Goal: Entertainment & Leisure: Consume media (video, audio)

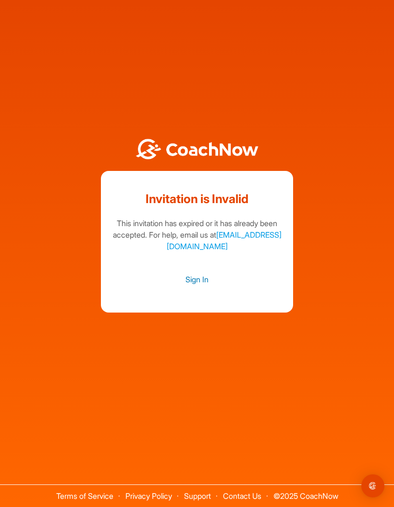
click at [207, 286] on link "Sign In" at bounding box center [197, 279] width 173 height 12
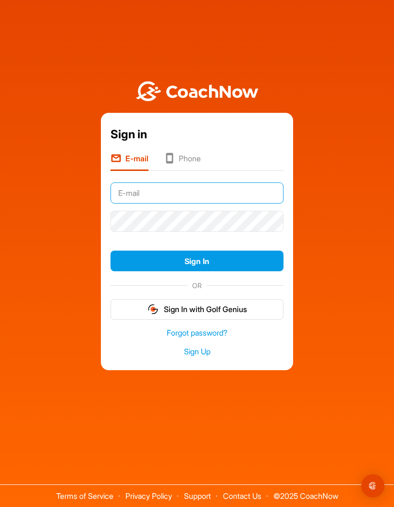
type input "[EMAIL_ADDRESS][DOMAIN_NAME]"
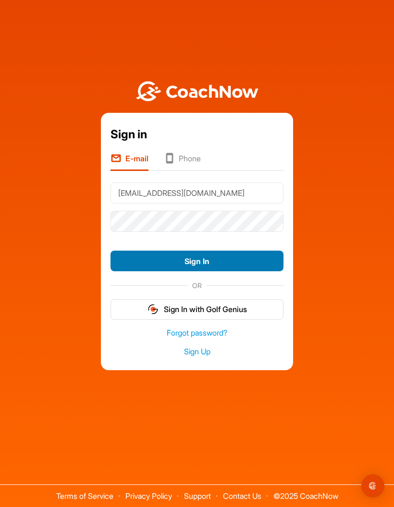
click at [208, 272] on button "Sign In" at bounding box center [197, 261] width 173 height 21
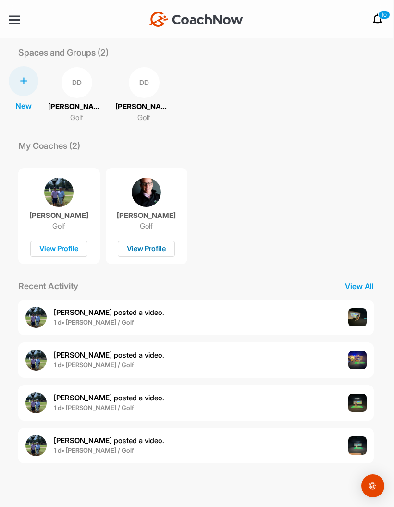
click at [147, 251] on div "View Profile" at bounding box center [146, 249] width 57 height 16
click at [62, 253] on div "View Profile" at bounding box center [58, 249] width 57 height 16
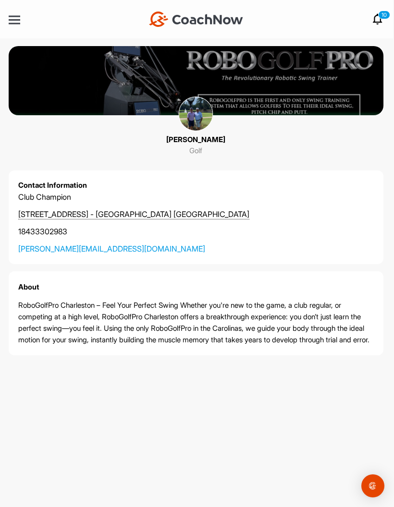
scroll to position [38, 0]
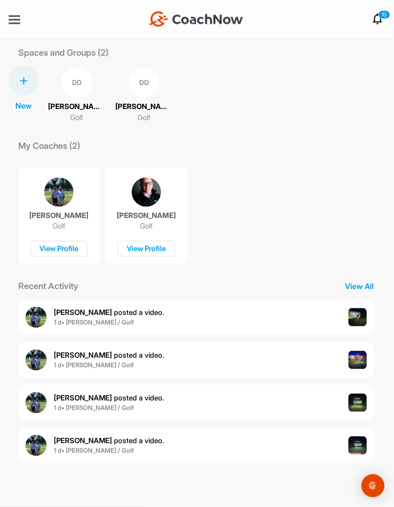
scroll to position [38, 0]
click at [364, 281] on p "View All" at bounding box center [359, 287] width 48 height 12
click at [139, 308] on span "[PERSON_NAME] posted a video ." at bounding box center [109, 312] width 111 height 9
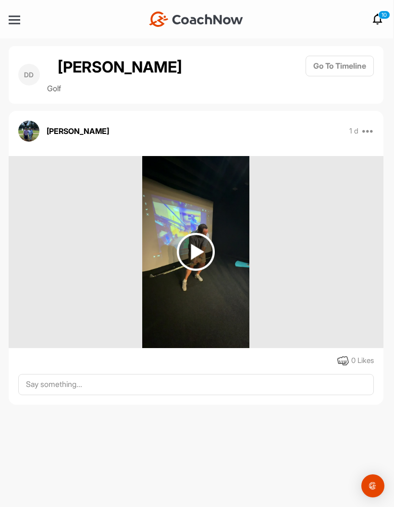
click at [211, 233] on img at bounding box center [196, 252] width 38 height 38
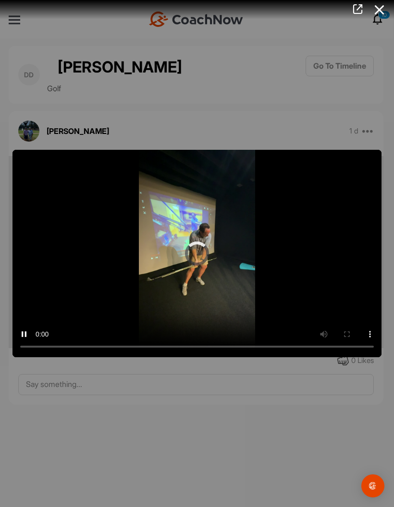
click at [198, 255] on video "Video Player" at bounding box center [196, 254] width 369 height 208
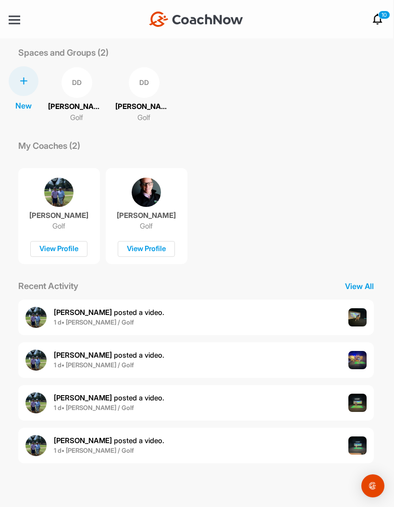
click at [95, 351] on b "[PERSON_NAME]" at bounding box center [83, 355] width 58 height 9
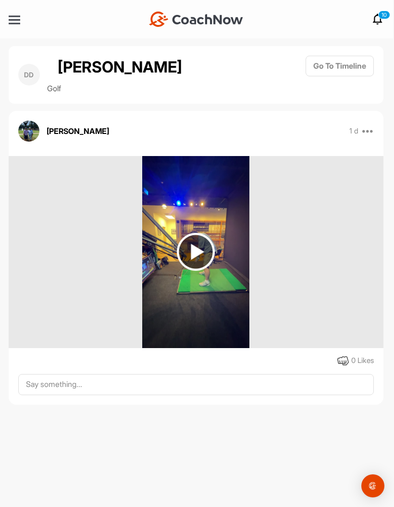
click at [204, 233] on img at bounding box center [196, 252] width 38 height 38
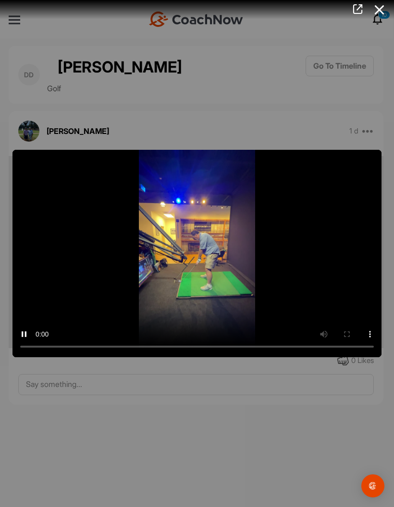
click at [201, 251] on video "Video Player" at bounding box center [196, 254] width 369 height 208
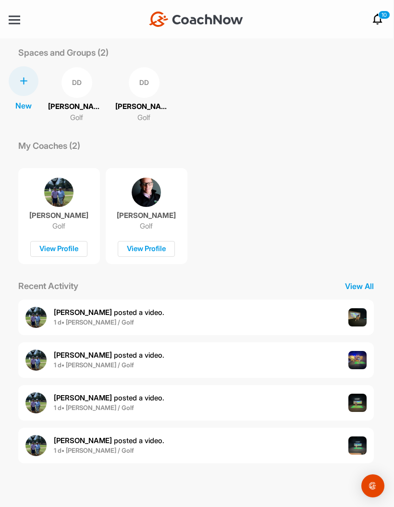
click at [101, 393] on p "[PERSON_NAME] posted a video ." at bounding box center [109, 398] width 111 height 11
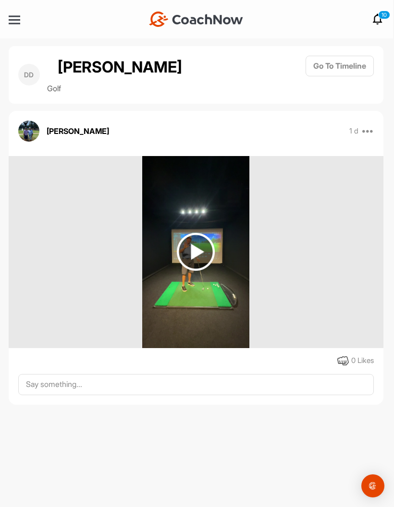
click at [207, 233] on img at bounding box center [196, 252] width 38 height 38
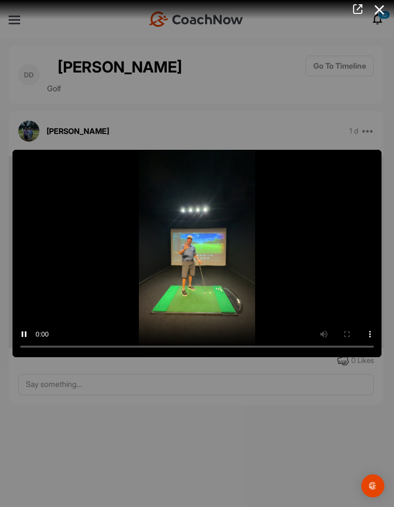
click at [200, 253] on video "Video Player" at bounding box center [196, 254] width 369 height 208
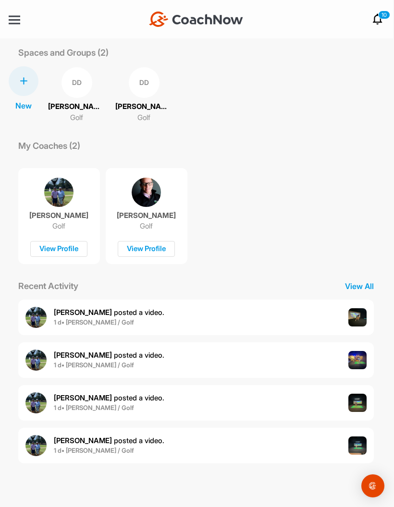
click at [75, 68] on div "DD" at bounding box center [77, 82] width 31 height 31
click at [142, 75] on div "DD" at bounding box center [144, 82] width 31 height 31
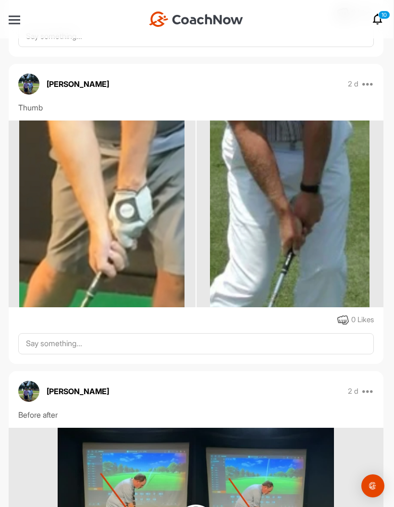
scroll to position [3457, 0]
